Goal: Task Accomplishment & Management: Use online tool/utility

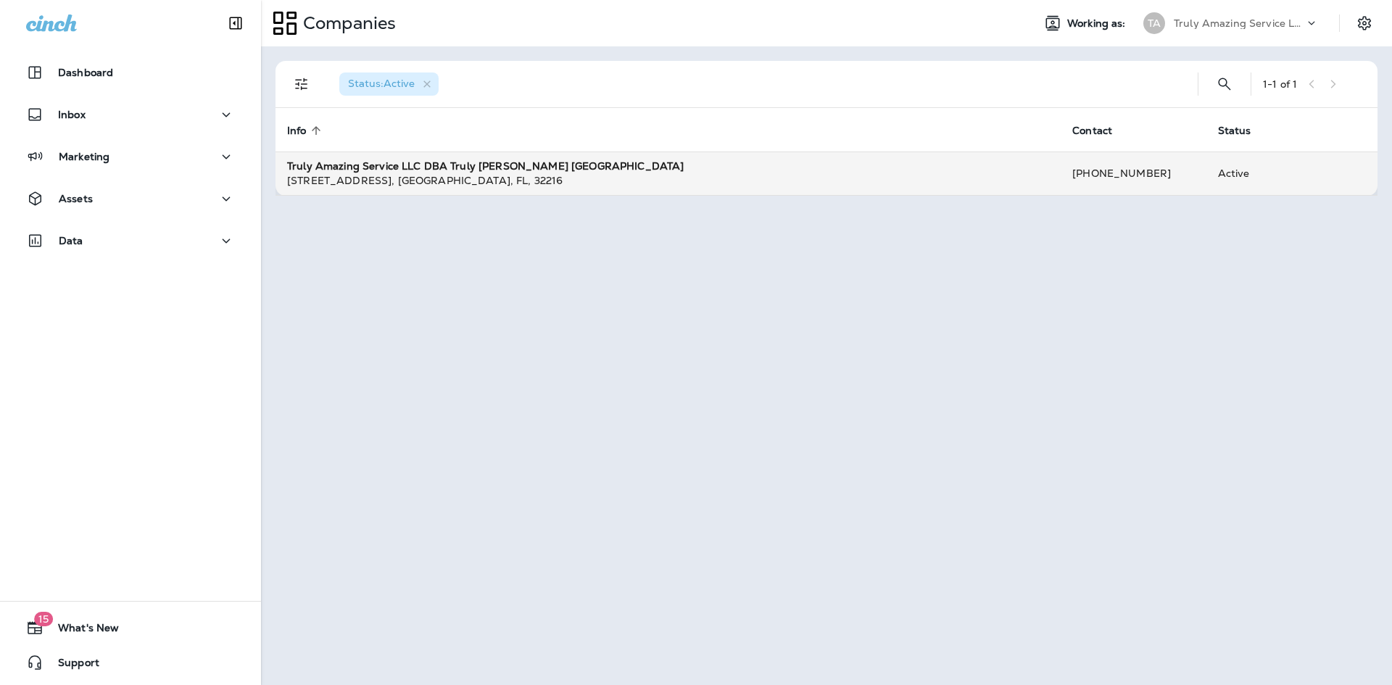
click at [523, 164] on strong "Truly Amazing Service LLC DBA Truly [PERSON_NAME] [GEOGRAPHIC_DATA]" at bounding box center [485, 165] width 396 height 13
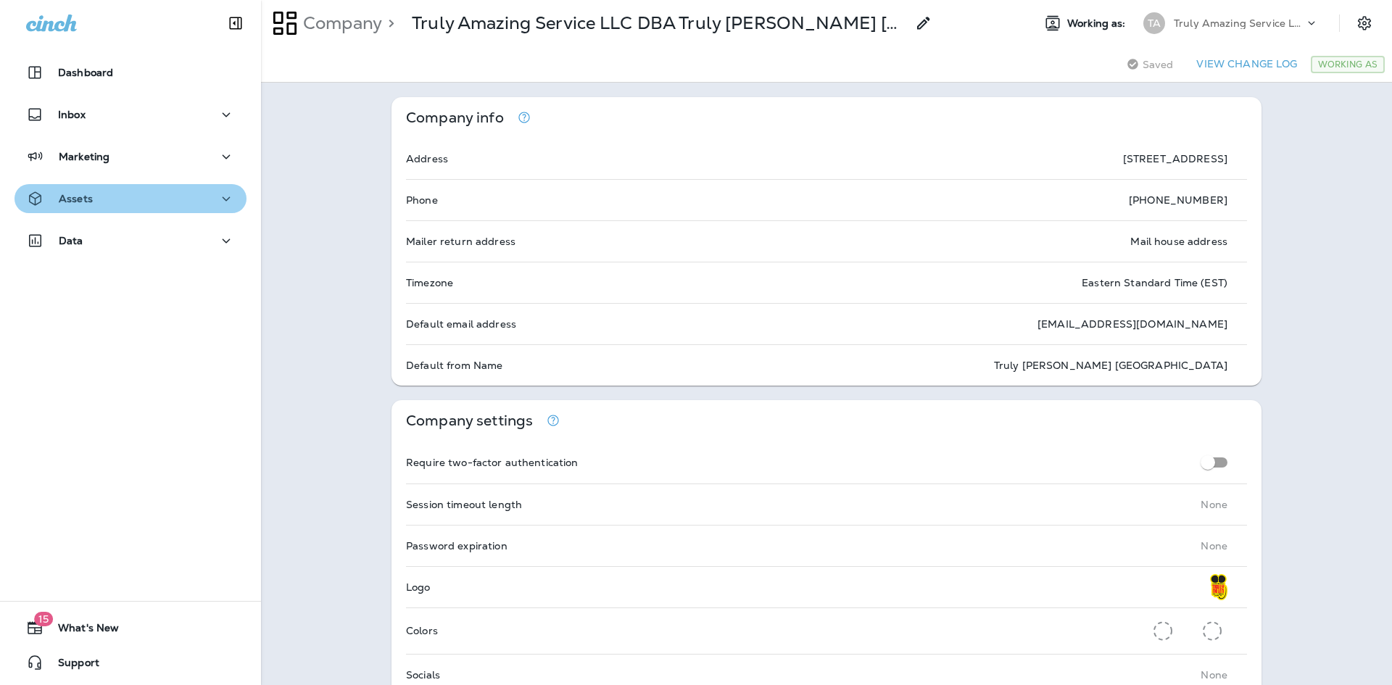
click at [182, 196] on div "Assets" at bounding box center [130, 199] width 209 height 18
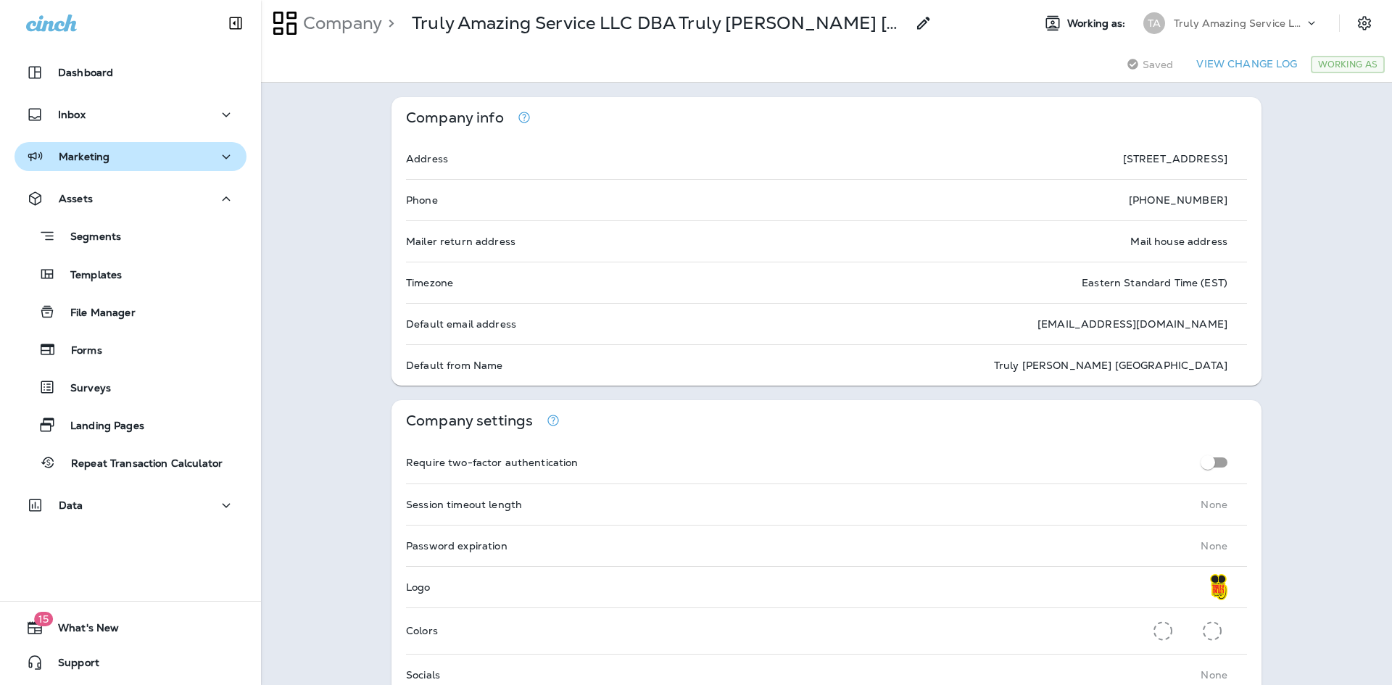
click at [109, 159] on div "Marketing" at bounding box center [130, 157] width 209 height 18
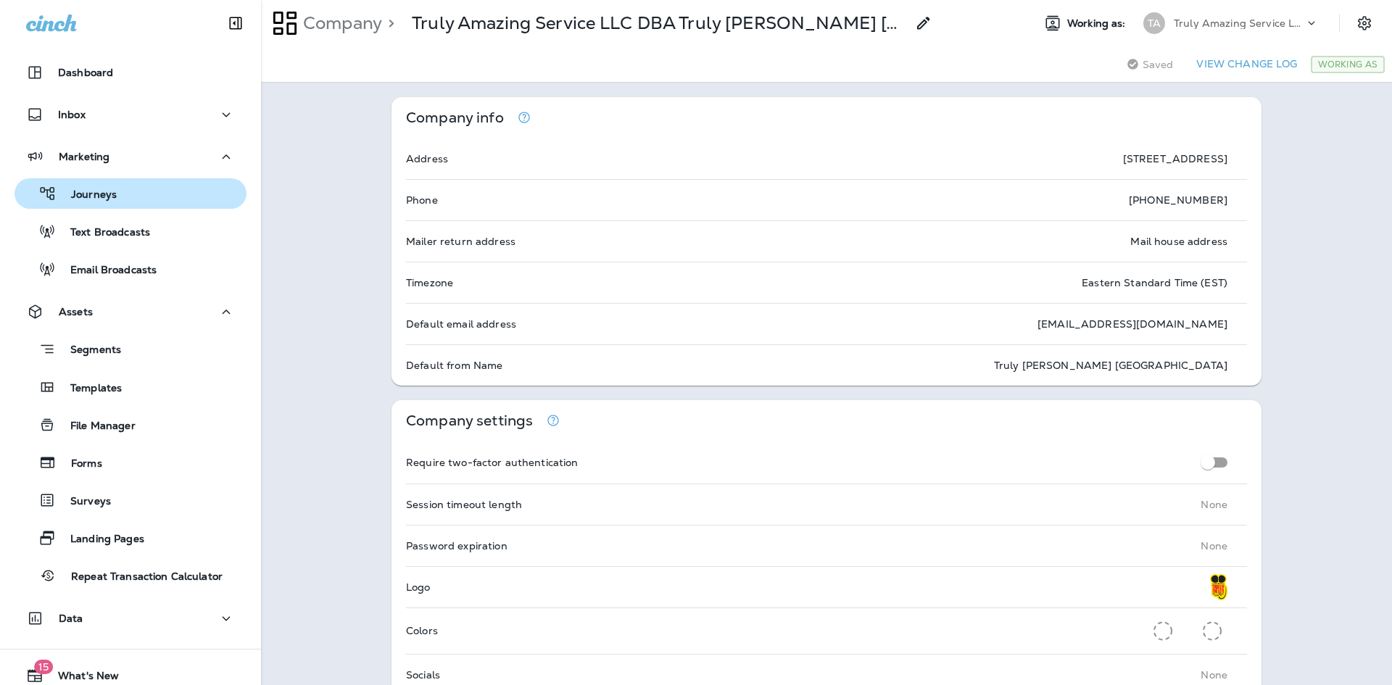
click at [96, 196] on p "Journeys" at bounding box center [87, 195] width 60 height 14
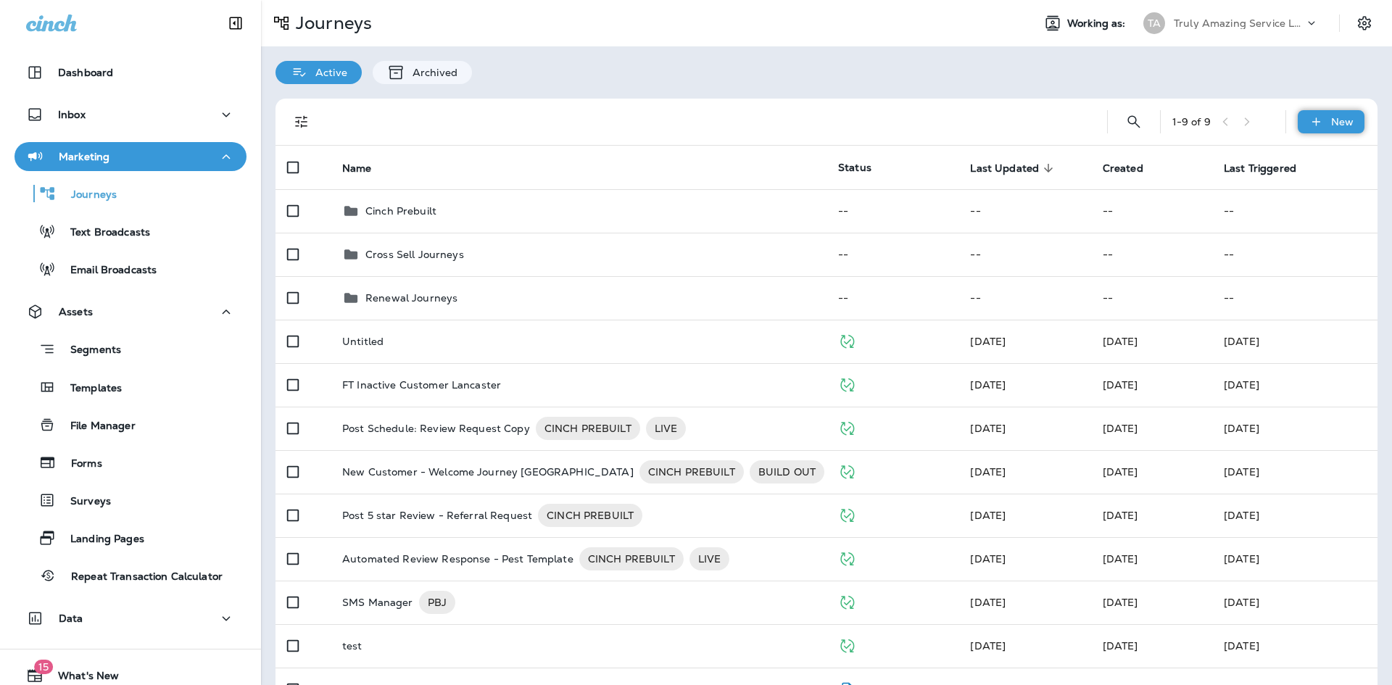
click at [1308, 120] on icon at bounding box center [1315, 122] width 15 height 14
click at [1292, 157] on p "New Journey" at bounding box center [1305, 157] width 72 height 12
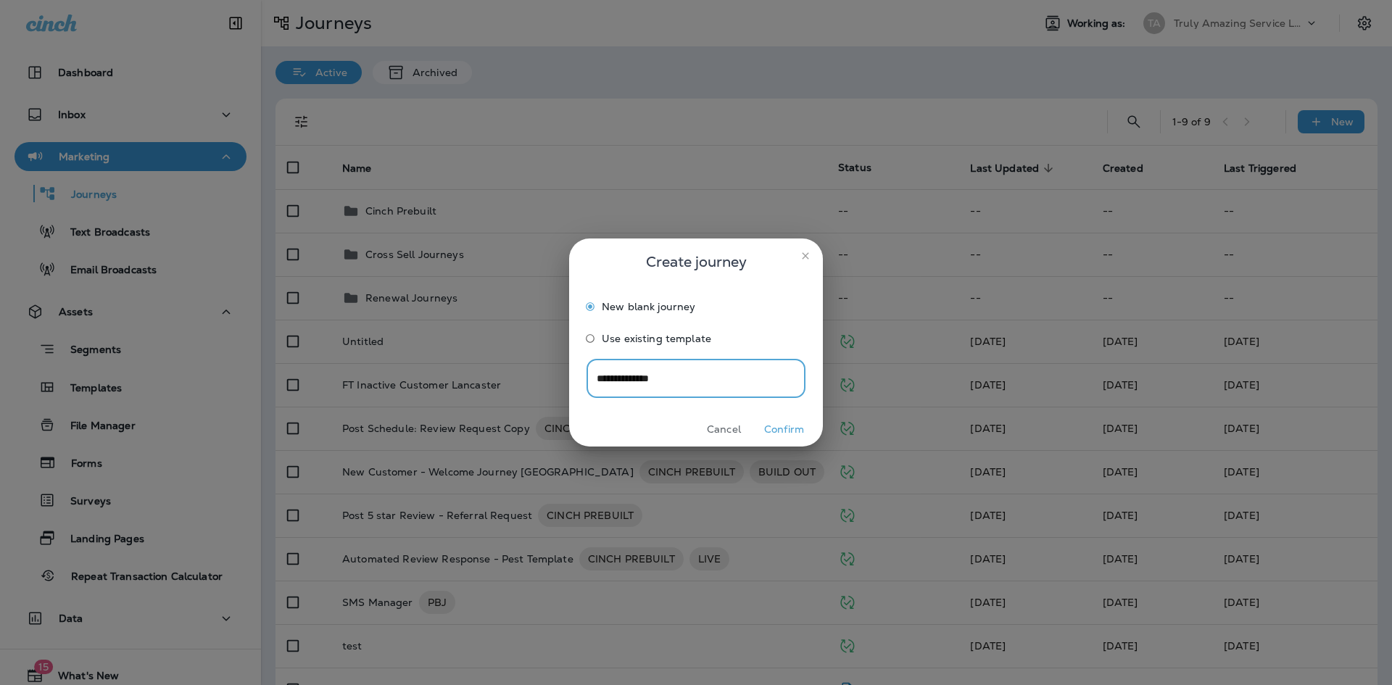
type input "**********"
click at [766, 417] on div "Cancel Confirm" at bounding box center [696, 429] width 254 height 34
click at [780, 421] on button "Confirm" at bounding box center [784, 429] width 54 height 22
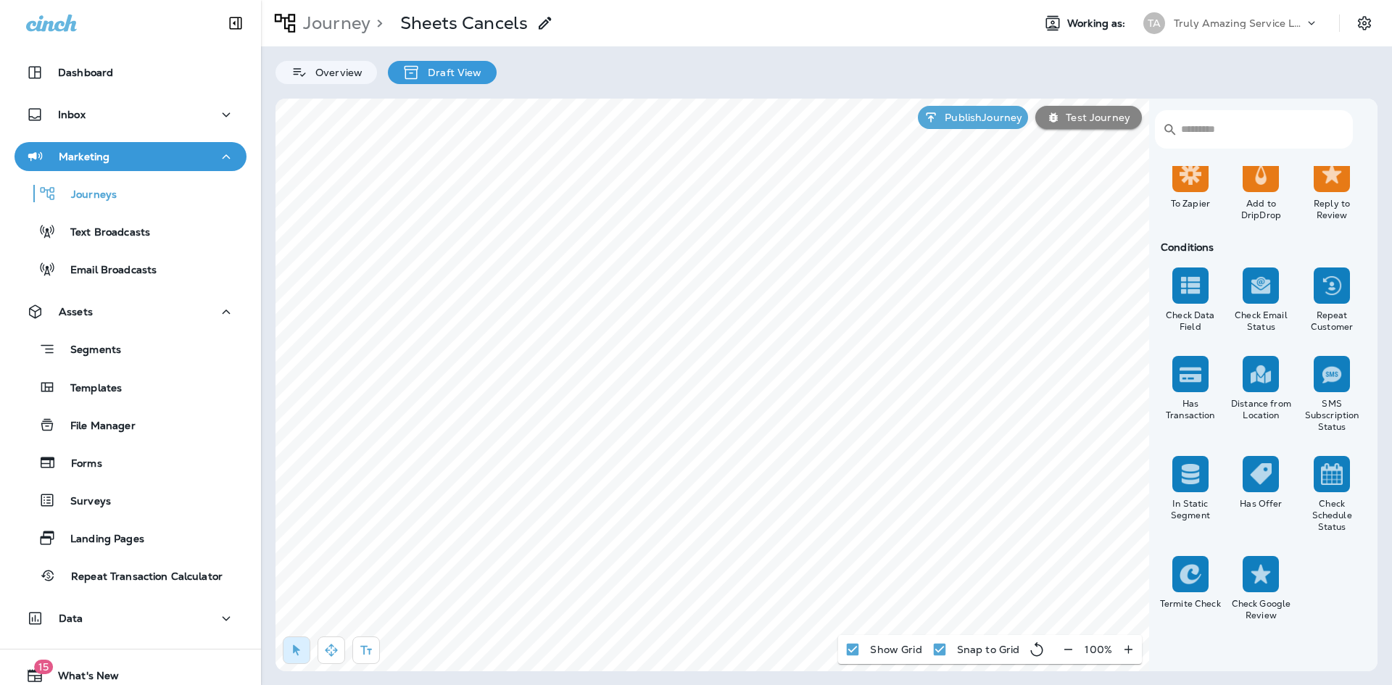
scroll to position [1233, 0]
click at [1191, 573] on img at bounding box center [1190, 573] width 22 height 22
drag, startPoint x: 1181, startPoint y: 562, endPoint x: 1192, endPoint y: 591, distance: 30.0
click at [1192, 591] on div at bounding box center [1190, 573] width 36 height 36
click at [1190, 583] on img at bounding box center [1190, 573] width 22 height 22
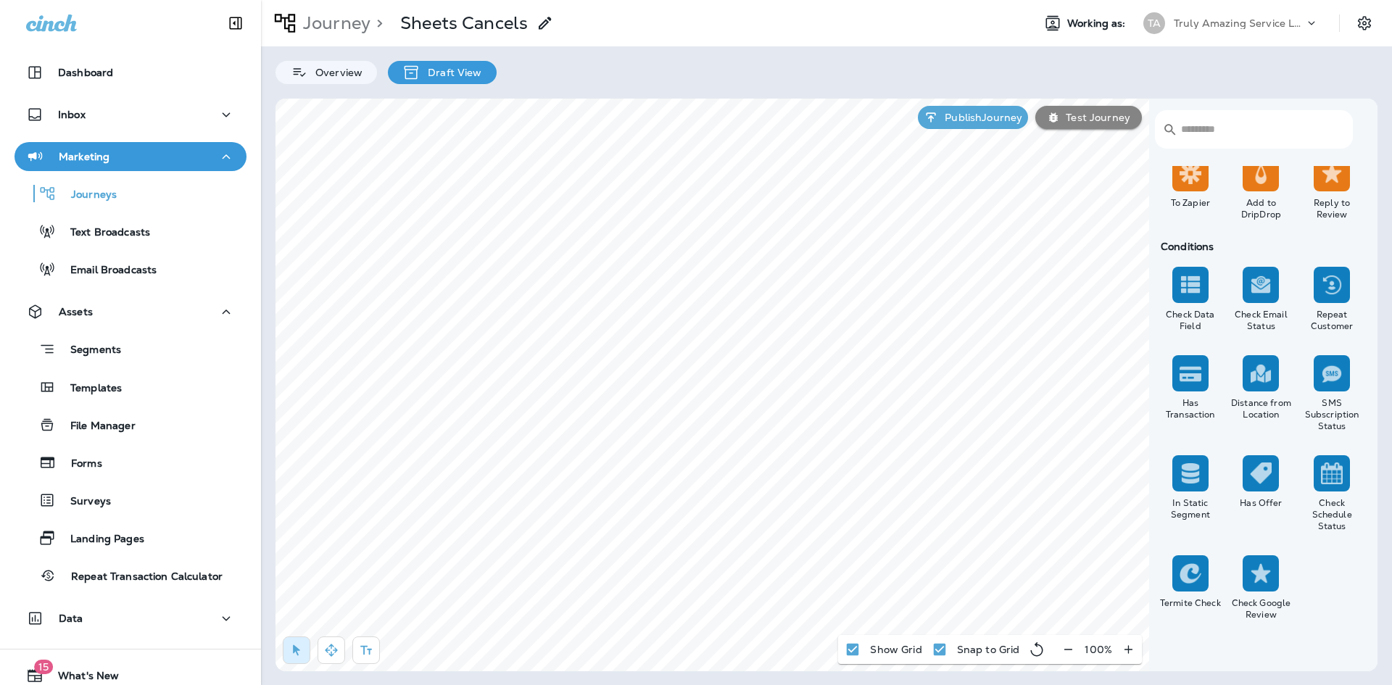
click at [1190, 570] on img at bounding box center [1190, 573] width 22 height 22
click at [327, 643] on button "button" at bounding box center [331, 650] width 28 height 28
click at [1188, 571] on img at bounding box center [1190, 573] width 22 height 22
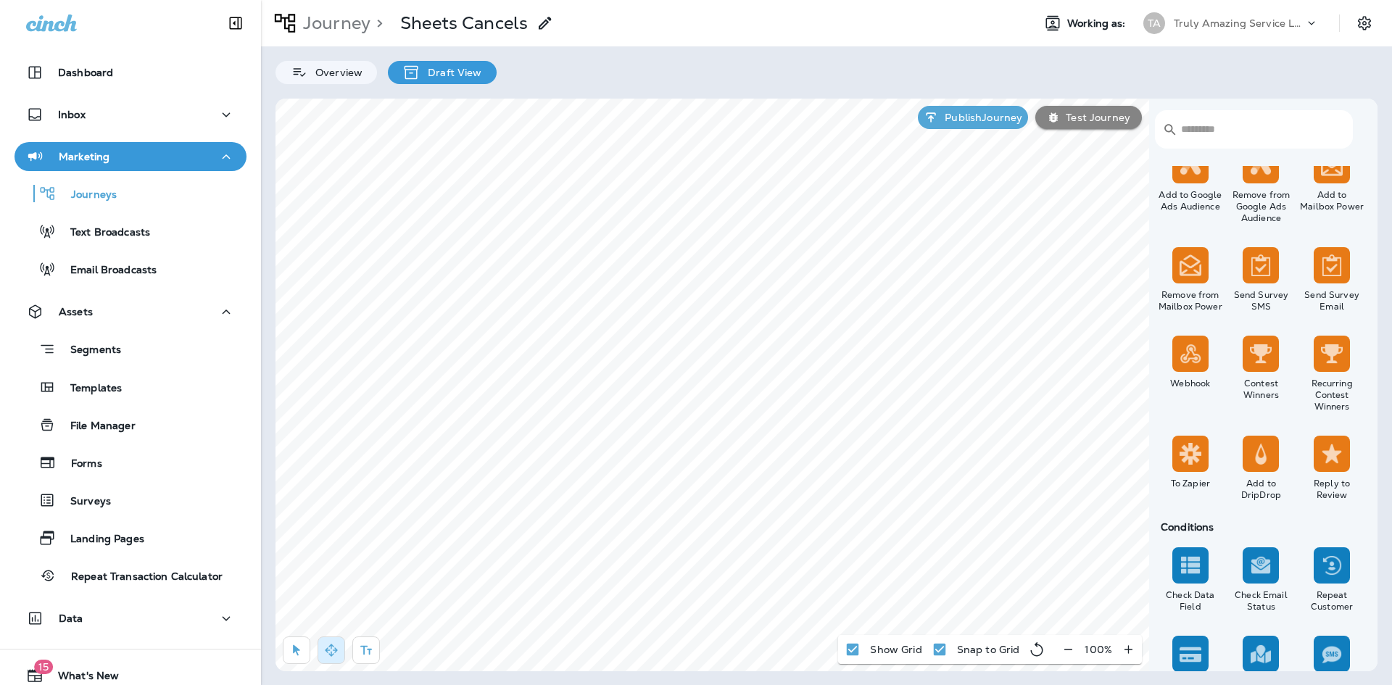
scroll to position [943, 0]
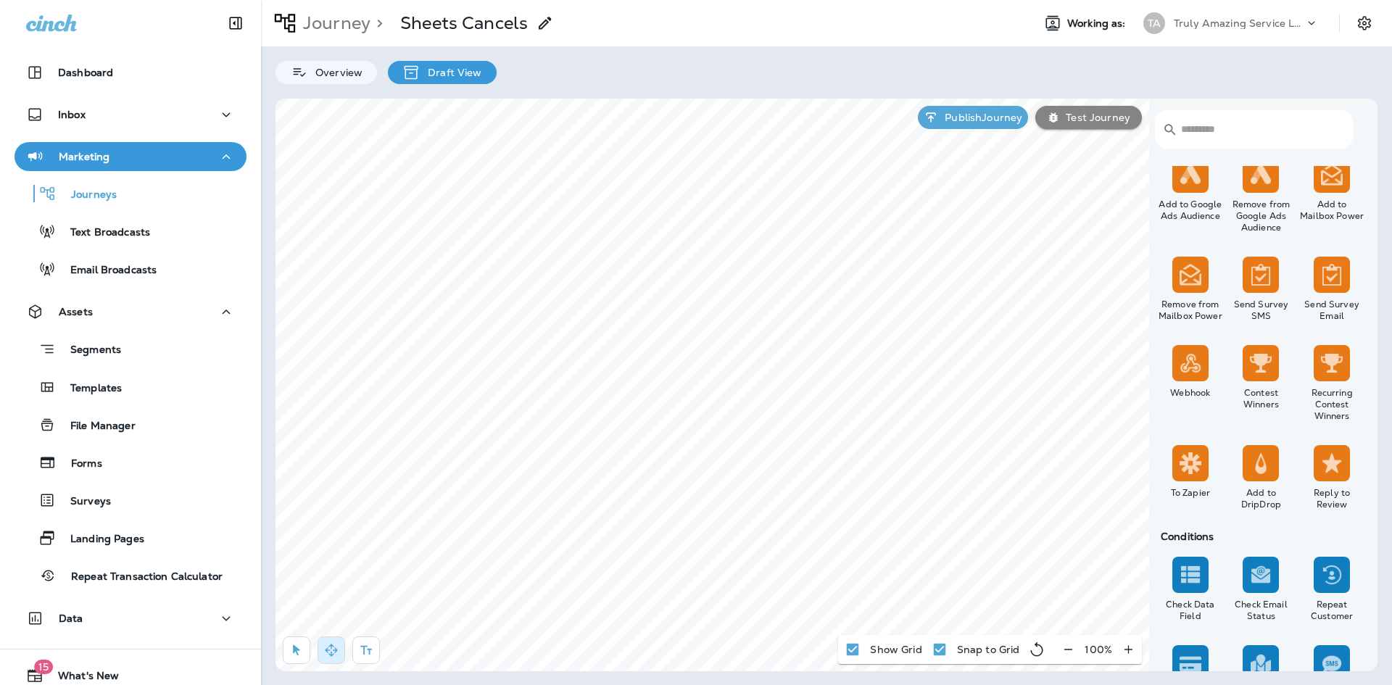
click at [1201, 455] on div at bounding box center [1190, 463] width 36 height 36
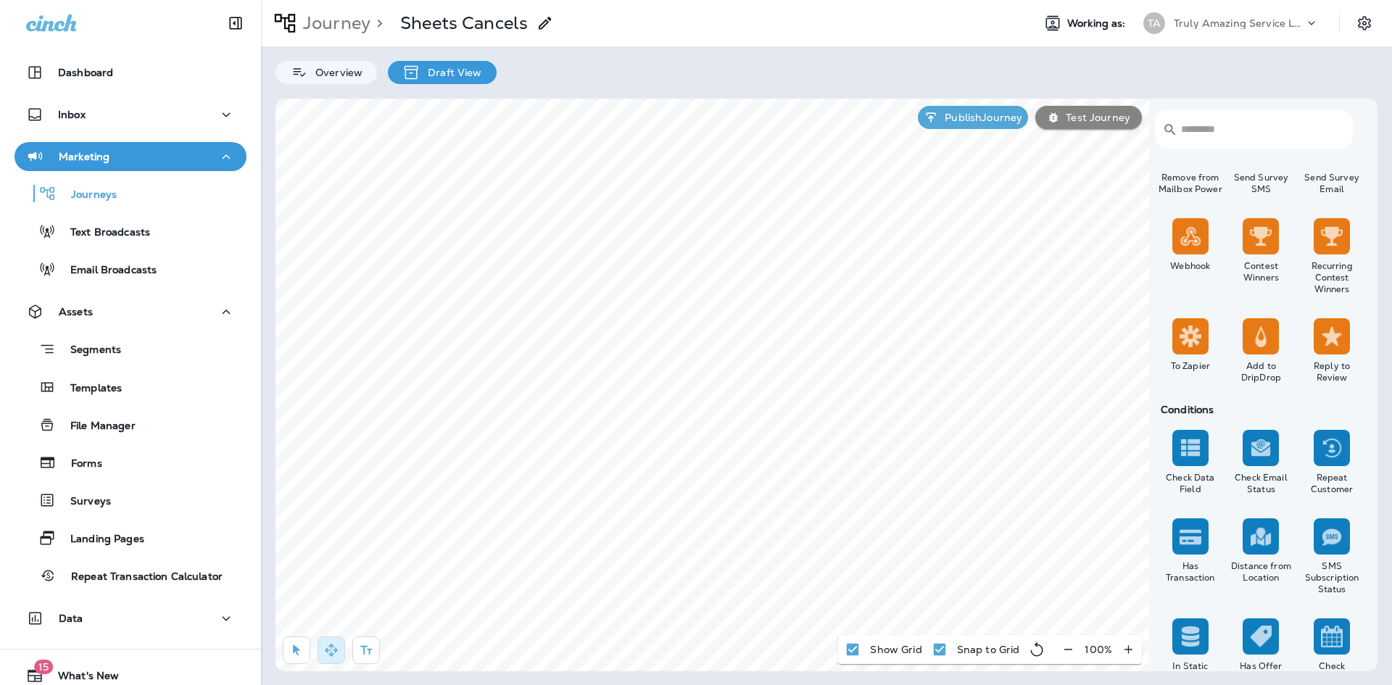
scroll to position [1233, 0]
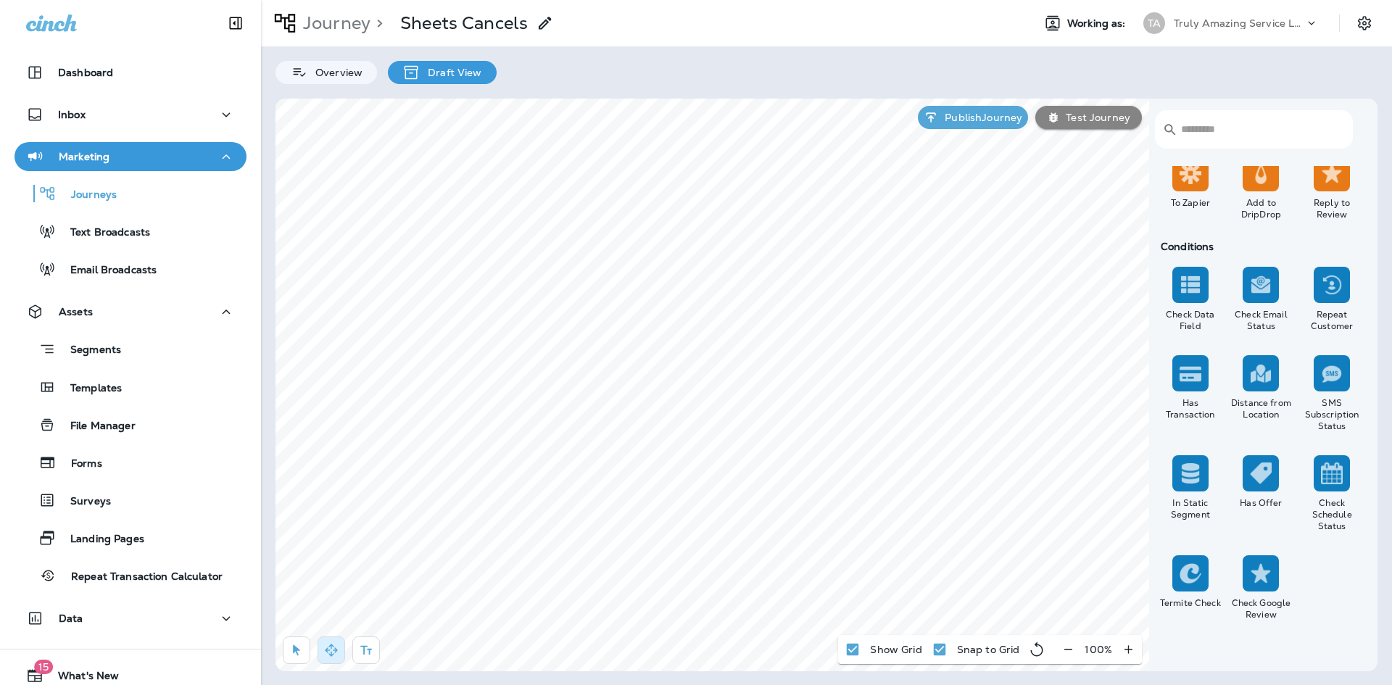
click at [1189, 569] on img at bounding box center [1190, 573] width 22 height 22
drag, startPoint x: 1189, startPoint y: 569, endPoint x: 304, endPoint y: 661, distance: 890.4
click at [304, 661] on button "button" at bounding box center [297, 650] width 28 height 28
click at [1190, 566] on img at bounding box center [1190, 573] width 22 height 22
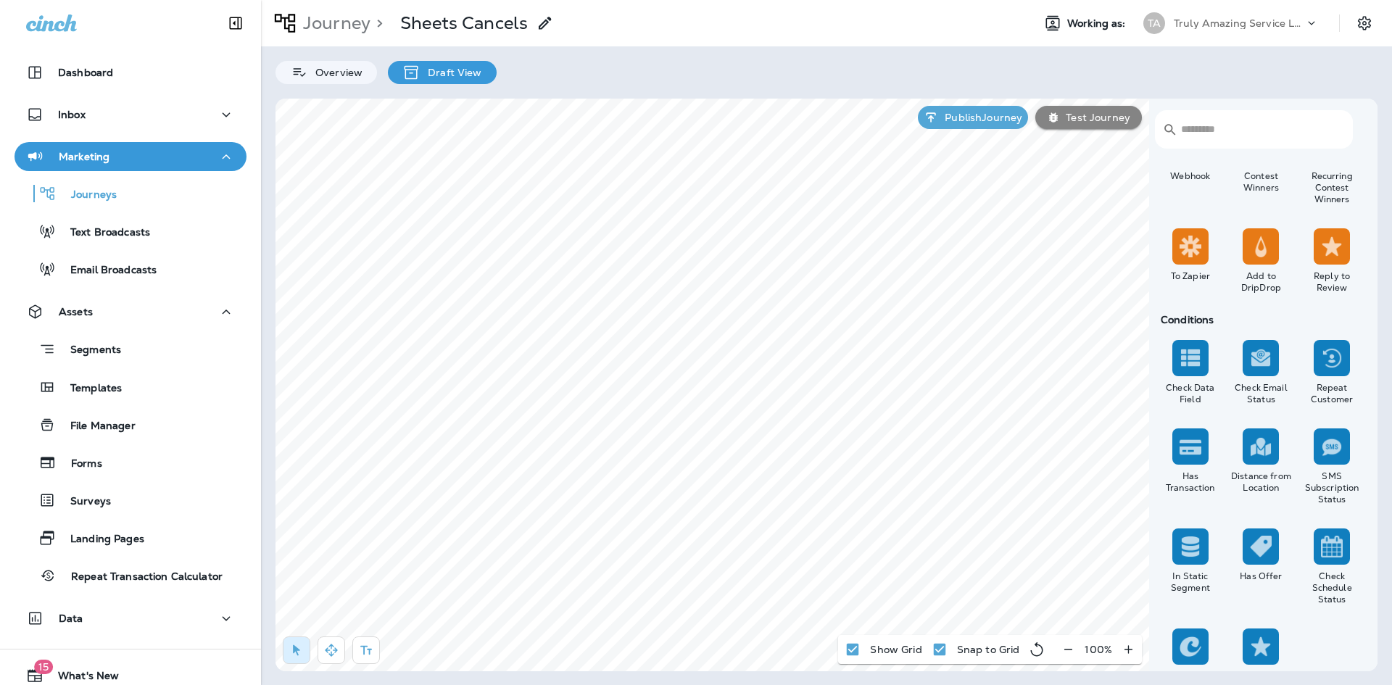
scroll to position [1232, 0]
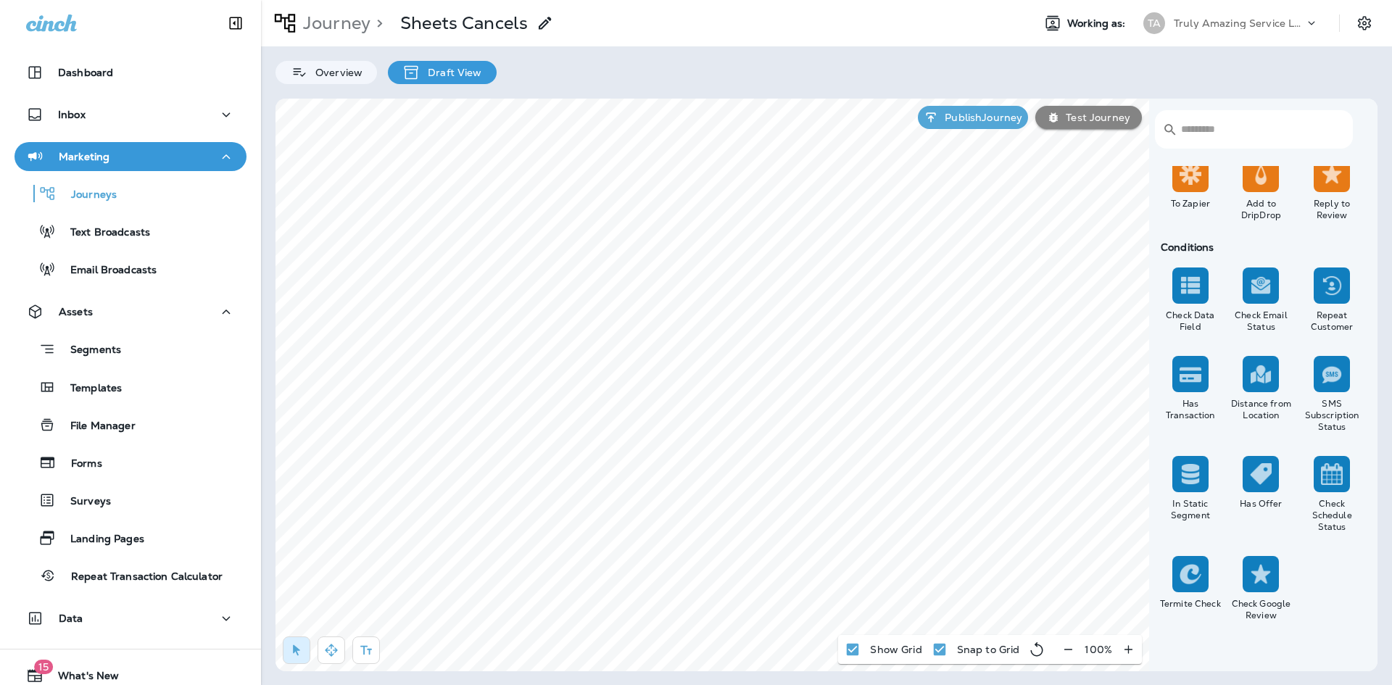
click at [1257, 579] on img at bounding box center [1260, 574] width 22 height 22
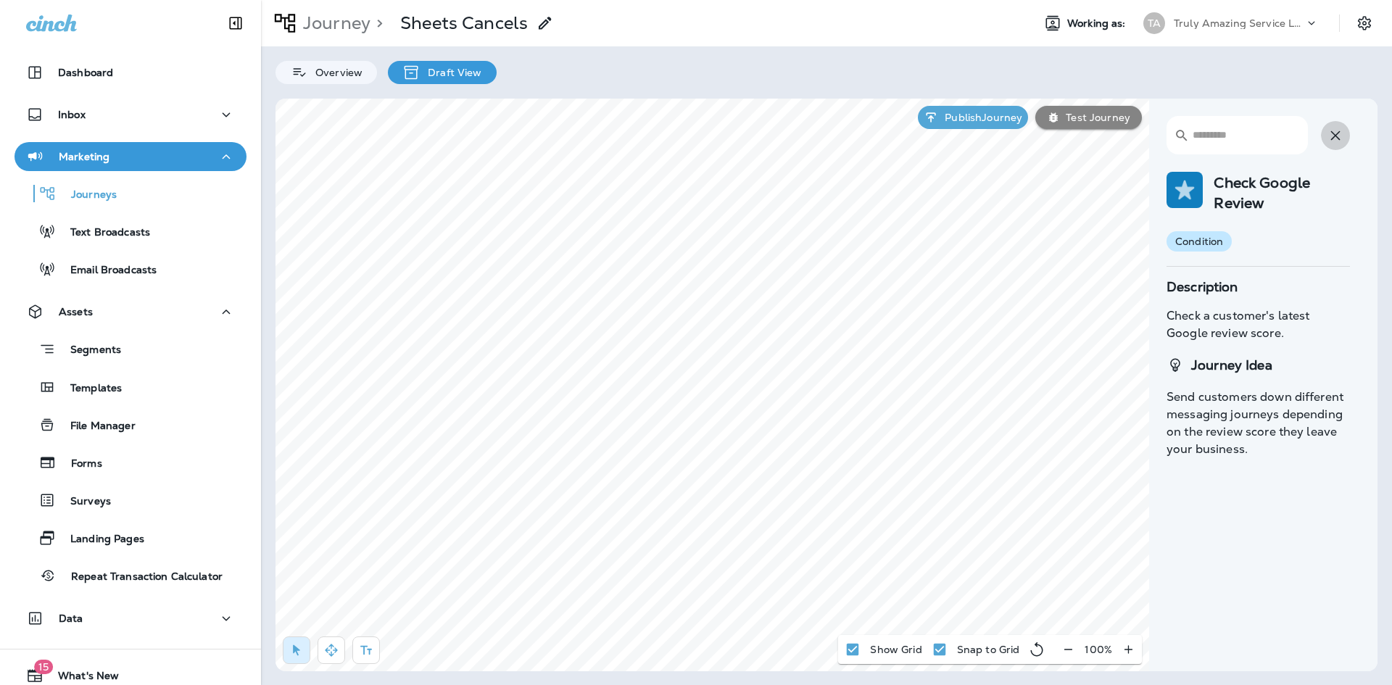
click at [1346, 138] on button "button" at bounding box center [1335, 135] width 29 height 29
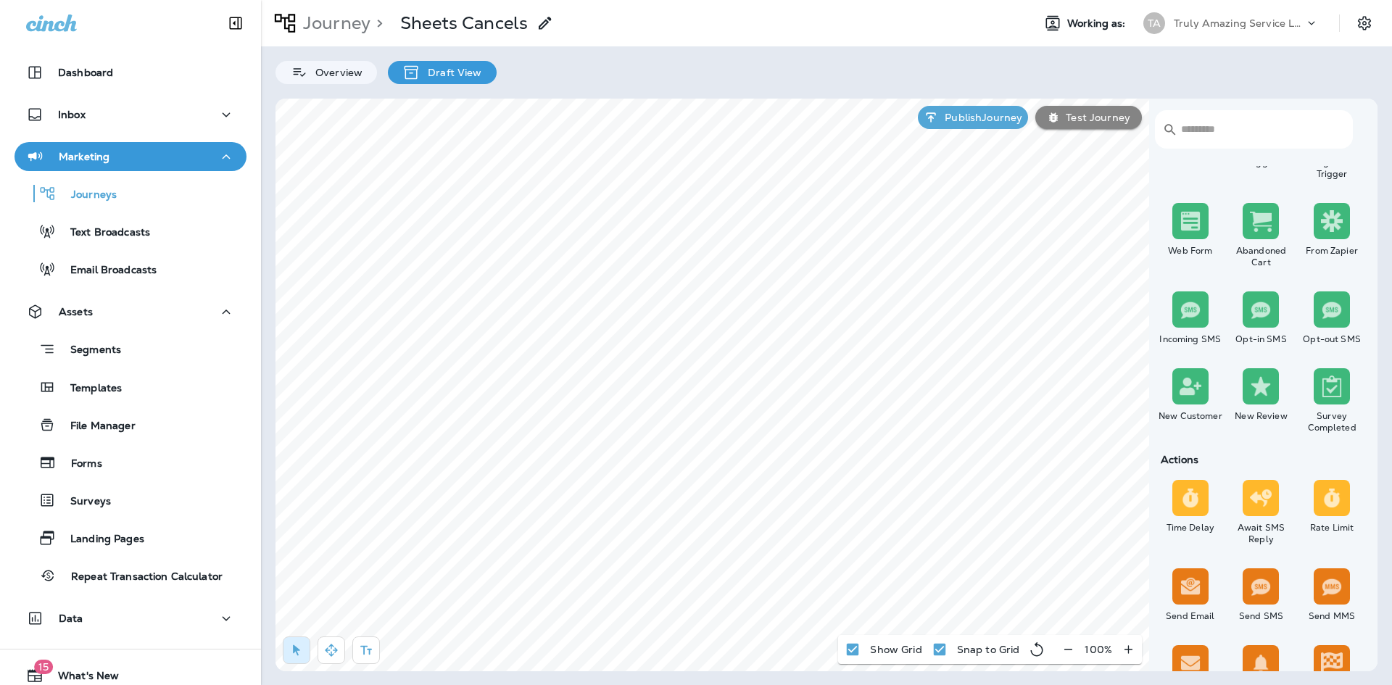
scroll to position [0, 0]
